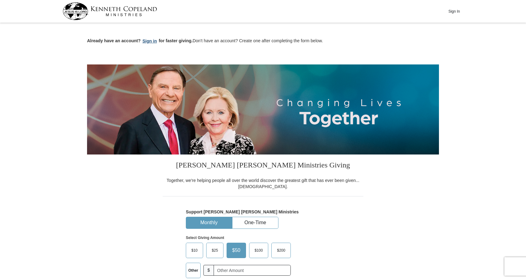
click at [149, 40] on button "Sign in" at bounding box center [150, 41] width 18 height 7
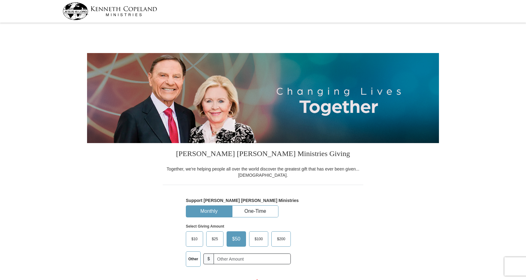
select select "MD"
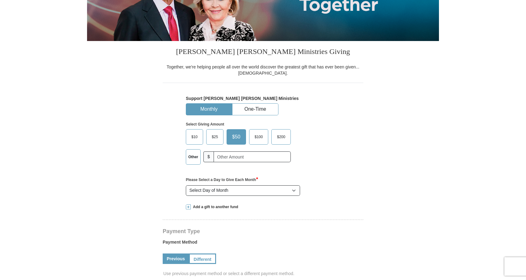
scroll to position [103, 0]
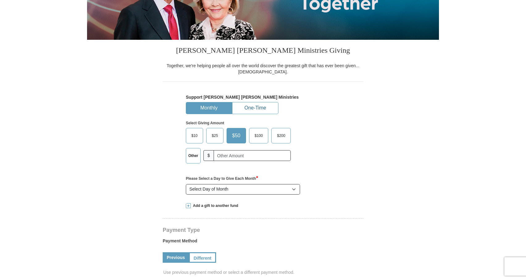
click at [264, 108] on button "One-Time" at bounding box center [256, 108] width 46 height 11
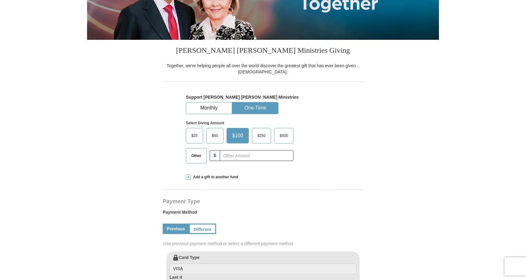
click at [219, 137] on span "$50" at bounding box center [215, 135] width 12 height 9
click at [0, 0] on input "$50" at bounding box center [0, 0] width 0 height 0
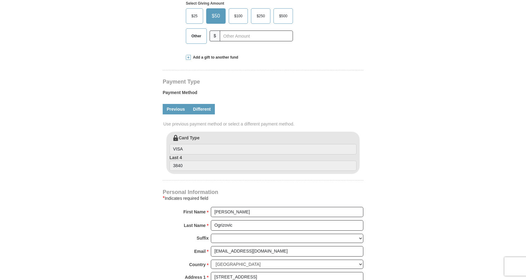
click at [198, 110] on link "Different" at bounding box center [202, 109] width 26 height 11
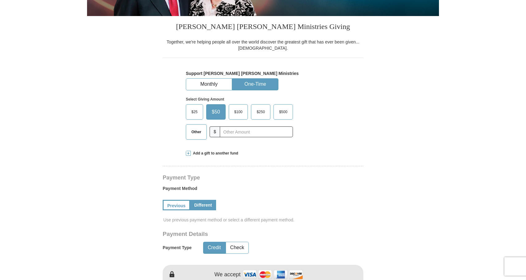
scroll to position [69, 0]
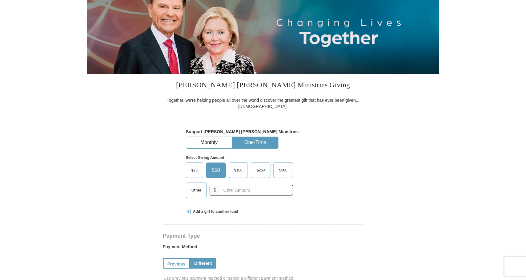
click at [272, 143] on button "One-Time" at bounding box center [256, 142] width 46 height 11
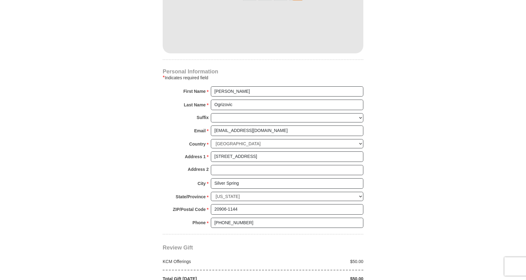
scroll to position [465, 0]
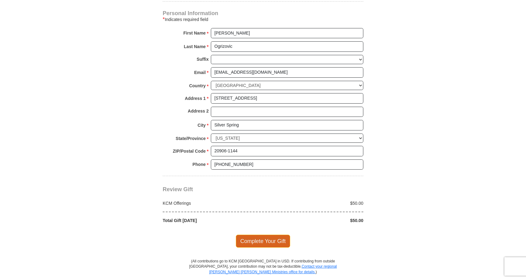
click at [272, 235] on span "Complete Your Gift" at bounding box center [263, 241] width 55 height 13
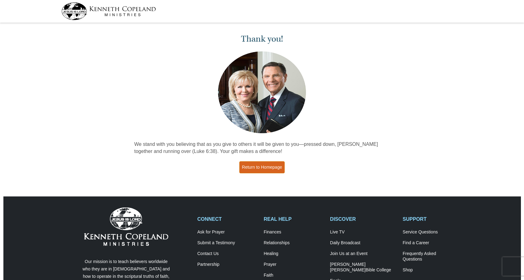
click at [274, 166] on link "Return to Homepage" at bounding box center [262, 168] width 46 height 12
